Goal: Task Accomplishment & Management: Use online tool/utility

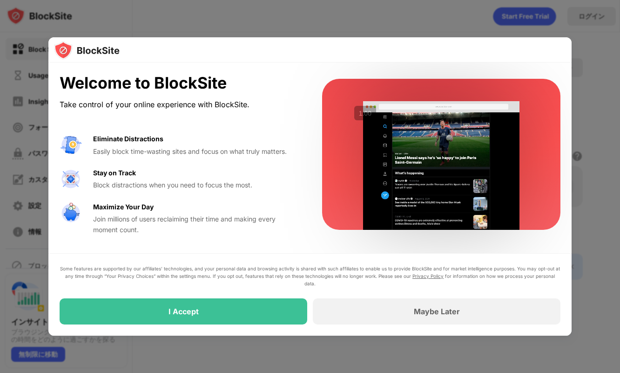
click at [311, 53] on div at bounding box center [310, 49] width 524 height 25
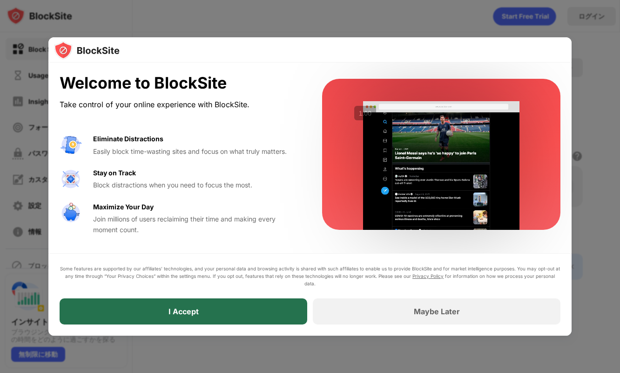
click at [269, 303] on div "I Accept" at bounding box center [184, 311] width 248 height 26
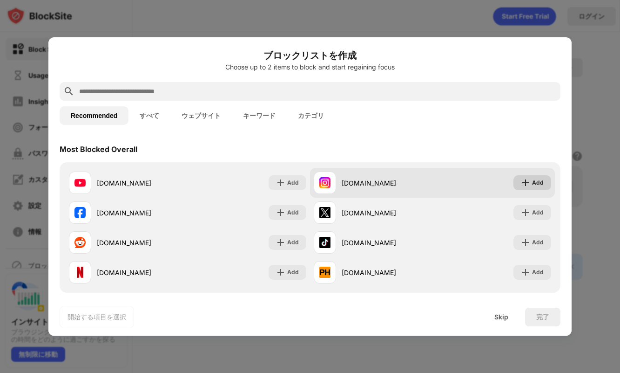
click at [523, 182] on img at bounding box center [525, 182] width 9 height 9
click at [532, 182] on div "Add" at bounding box center [538, 182] width 12 height 9
click at [521, 180] on img at bounding box center [525, 182] width 9 height 9
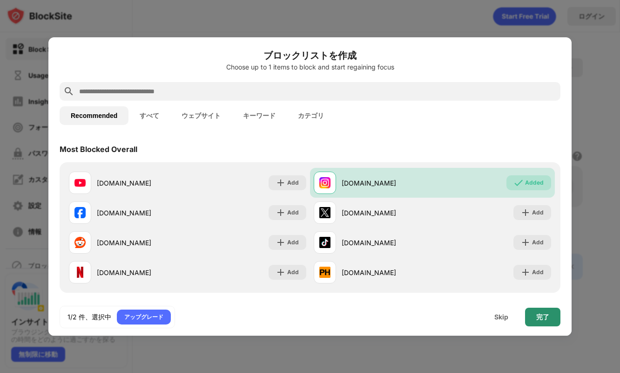
click at [545, 319] on div "完了" at bounding box center [543, 316] width 13 height 7
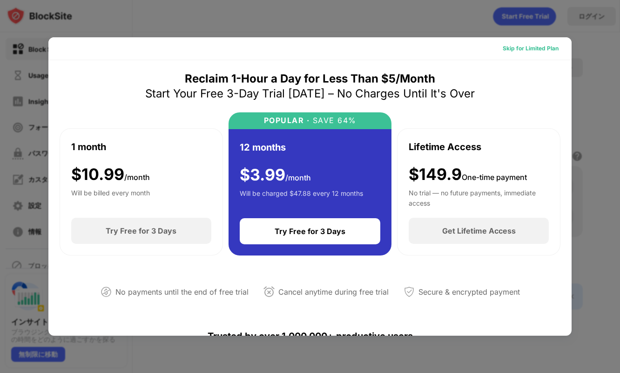
click at [519, 48] on div "Skip for Limited Plan" at bounding box center [531, 48] width 56 height 9
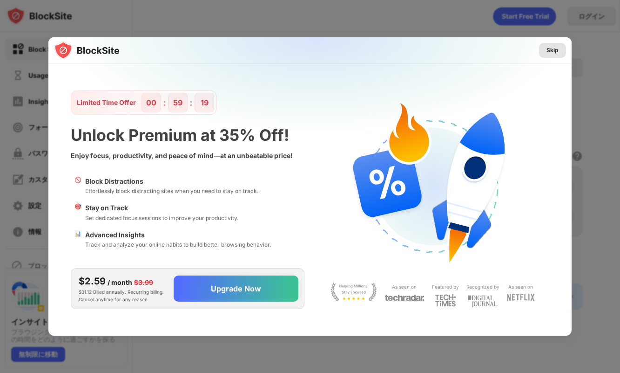
click at [547, 51] on div "Skip" at bounding box center [553, 50] width 12 height 9
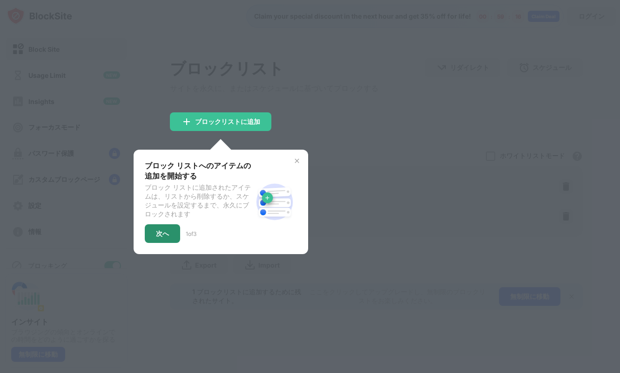
click at [167, 237] on div "次へ" at bounding box center [162, 233] width 13 height 7
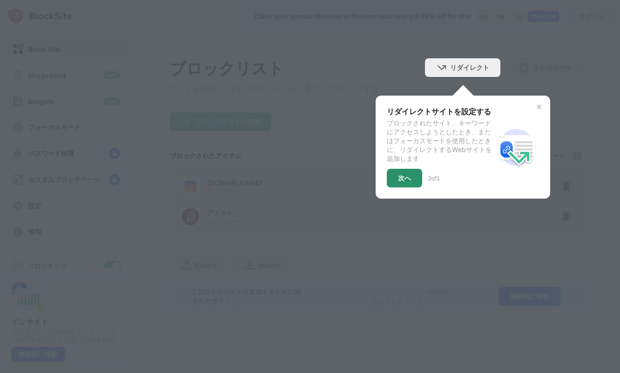
click at [413, 179] on div "次へ" at bounding box center [404, 178] width 35 height 19
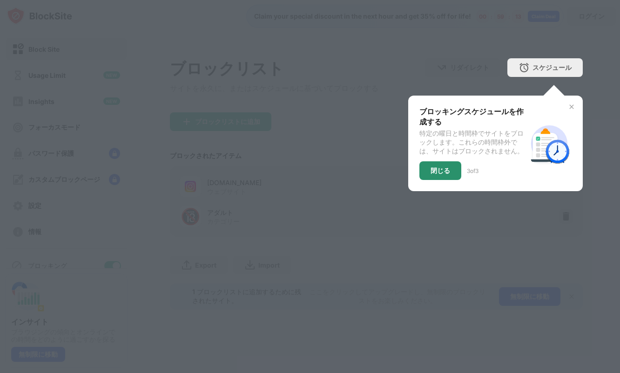
click at [449, 172] on div "閉じる" at bounding box center [441, 170] width 20 height 7
